Goal: Task Accomplishment & Management: Use online tool/utility

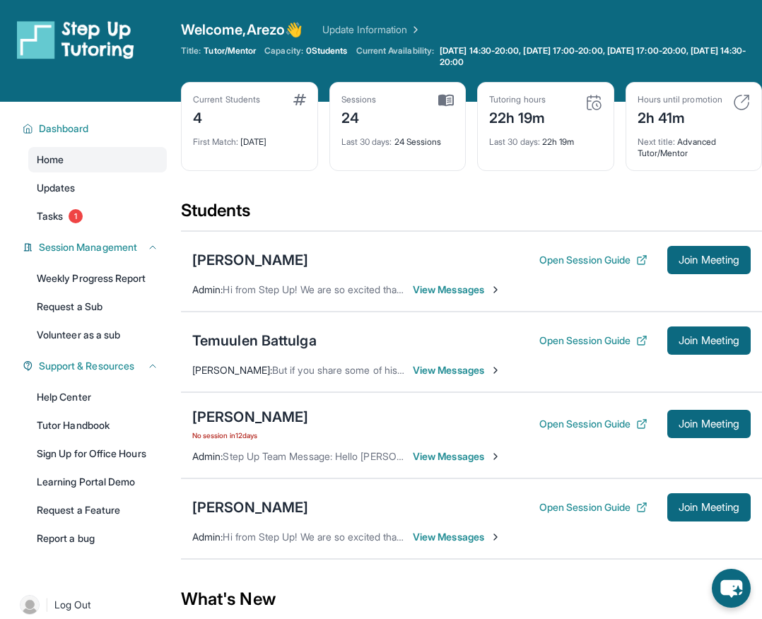
click at [688, 409] on div "[PERSON_NAME] No session [DATE] Open Session Guide Join Meeting Admin : Step Up…" at bounding box center [471, 435] width 581 height 86
click at [688, 420] on div "[PERSON_NAME] No session [DATE] Open Session Guide Join Meeting" at bounding box center [471, 424] width 558 height 34
click at [686, 427] on button "Join Meeting" at bounding box center [708, 424] width 83 height 28
click at [669, 93] on div "Hours until promotion 2h 41m Next title : Advanced Tutor/Mentor" at bounding box center [693, 126] width 137 height 89
click at [55, 206] on link "Tasks 1" at bounding box center [97, 215] width 138 height 25
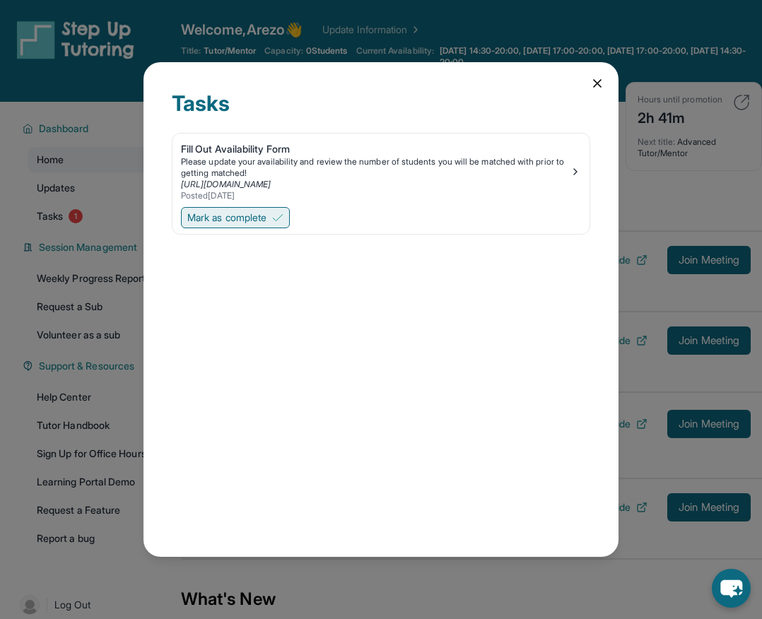
click at [217, 214] on span "Mark as complete" at bounding box center [226, 218] width 79 height 14
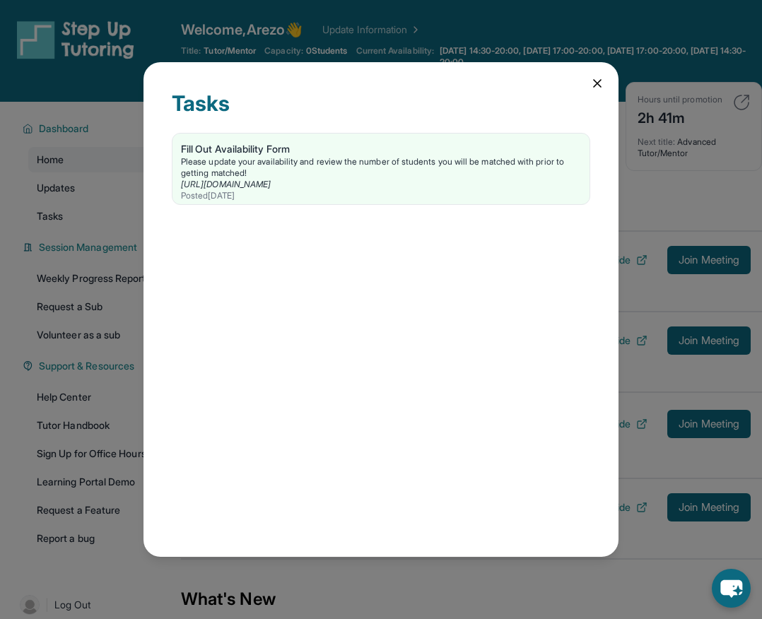
click at [591, 78] on icon at bounding box center [597, 83] width 14 height 14
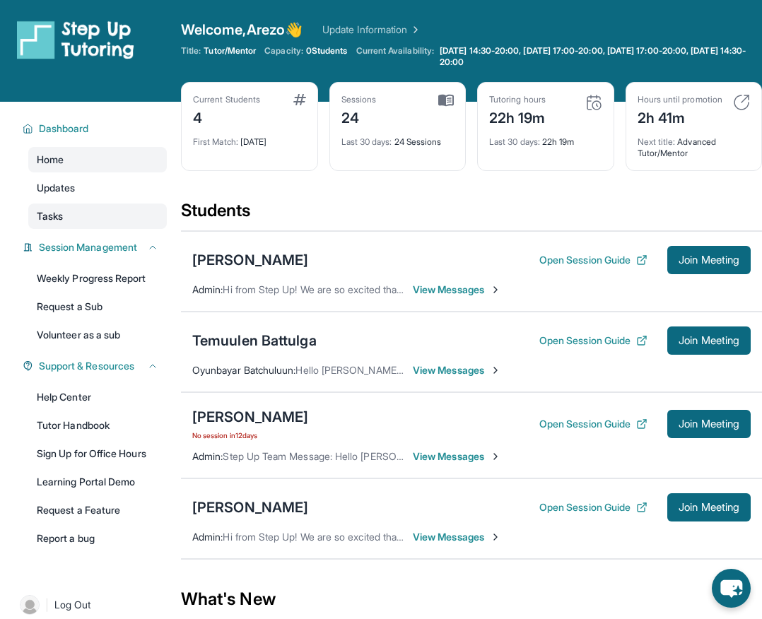
click at [73, 223] on link "Tasks" at bounding box center [97, 215] width 138 height 25
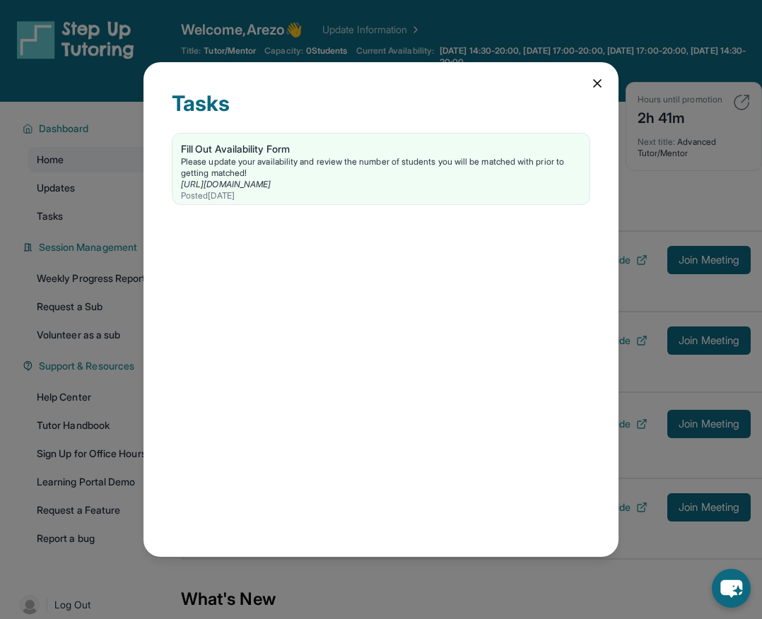
click at [596, 94] on div "Tasks Fill Out Availability Form Please update your availability and review the…" at bounding box center [380, 309] width 475 height 495
click at [598, 93] on div "Tasks Fill Out Availability Form Please update your availability and review the…" at bounding box center [380, 309] width 475 height 495
click at [595, 75] on div "Tasks Fill Out Availability Form Please update your availability and review the…" at bounding box center [380, 309] width 475 height 495
click at [595, 85] on icon at bounding box center [597, 83] width 7 height 7
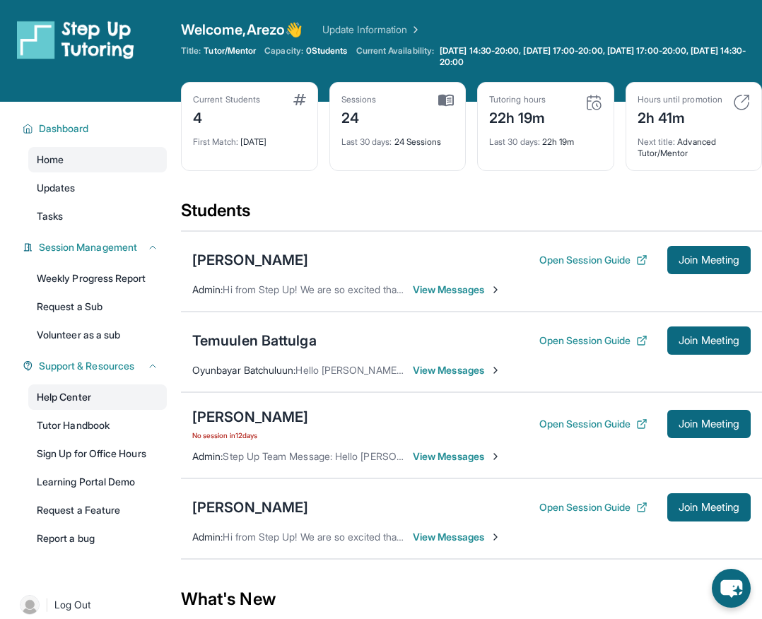
click at [93, 408] on link "Help Center" at bounding box center [97, 396] width 138 height 25
